Goal: Check status

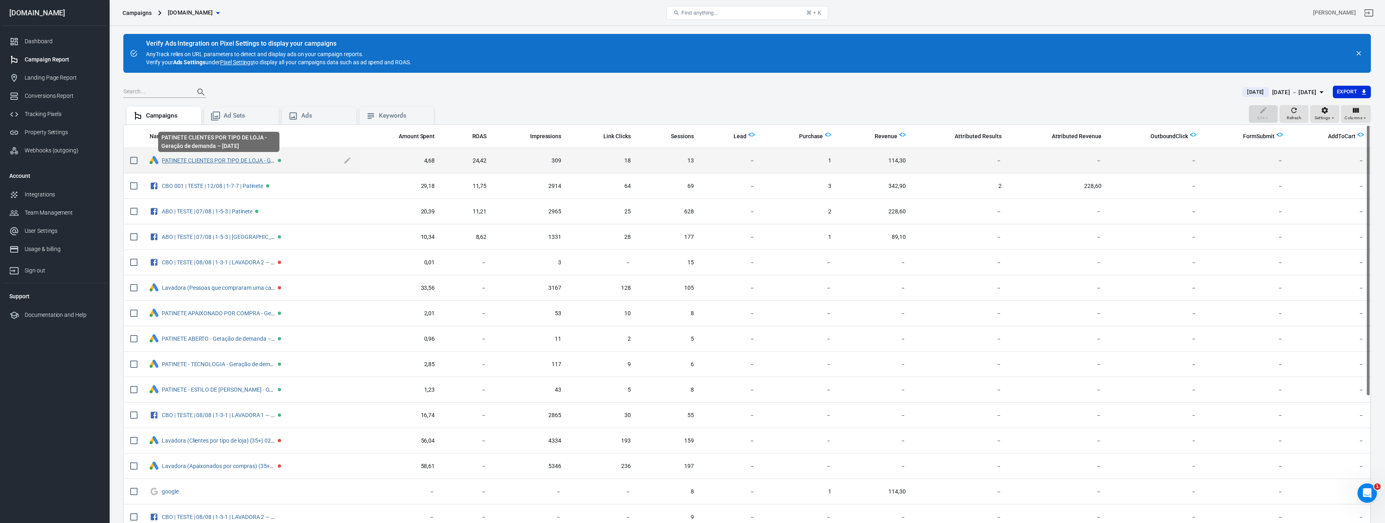
click at [233, 163] on link "PATINETE CLIENTES POR TIPO DE LOJA - Geração de demanda – [DATE]" at bounding box center [252, 160] width 181 height 6
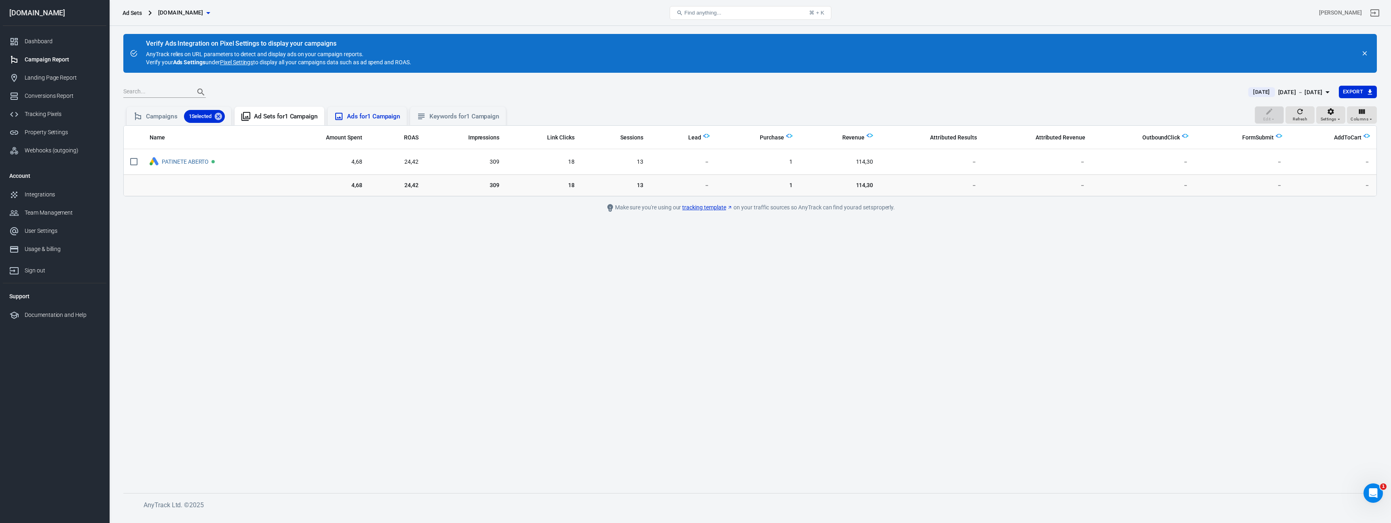
click at [347, 115] on div "Ads for 1 Campaign" at bounding box center [367, 117] width 66 height 10
click at [453, 121] on div "Keywords for 1 Campaign" at bounding box center [458, 116] width 96 height 19
click at [306, 120] on div "Ad Sets for 1 Campaign" at bounding box center [286, 116] width 64 height 8
click at [178, 116] on div "Campaigns 1 Selected" at bounding box center [185, 116] width 79 height 13
